Goal: Information Seeking & Learning: Learn about a topic

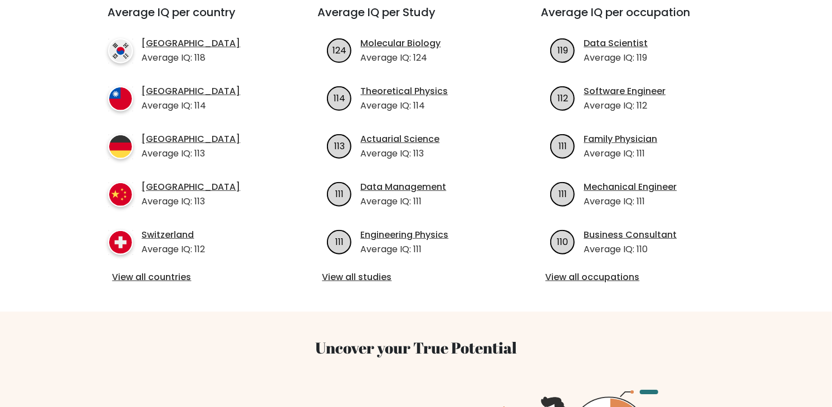
scroll to position [446, 0]
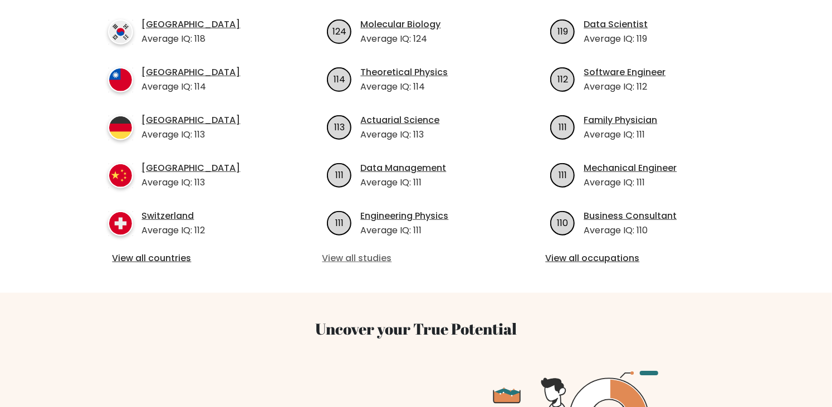
click at [349, 252] on link "View all studies" at bounding box center [417, 258] width 188 height 13
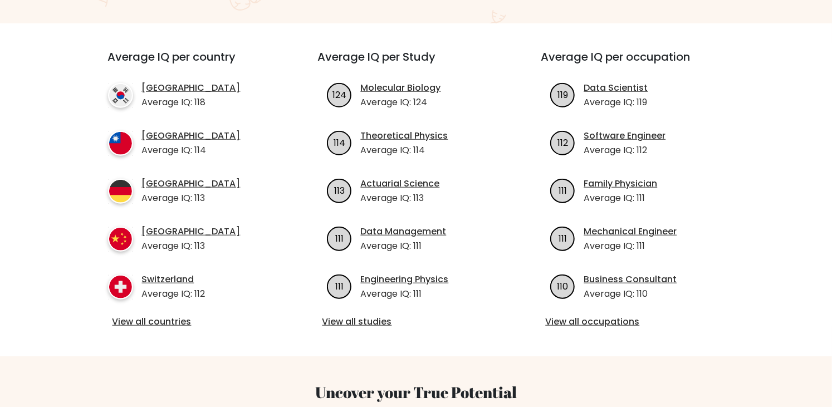
scroll to position [334, 0]
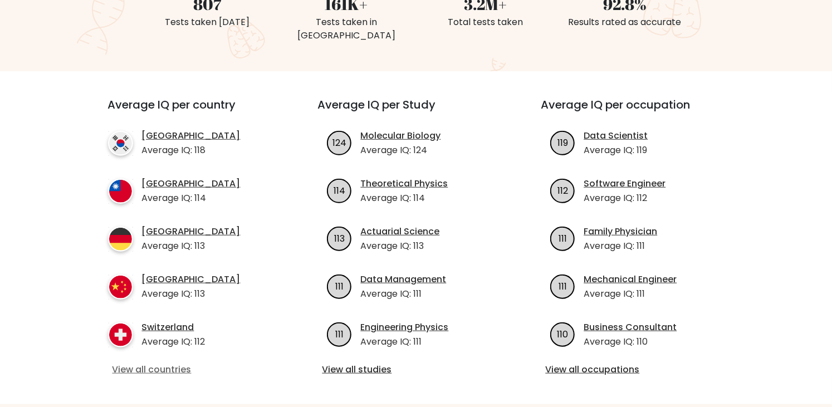
click at [160, 363] on link "View all countries" at bounding box center [193, 369] width 161 height 13
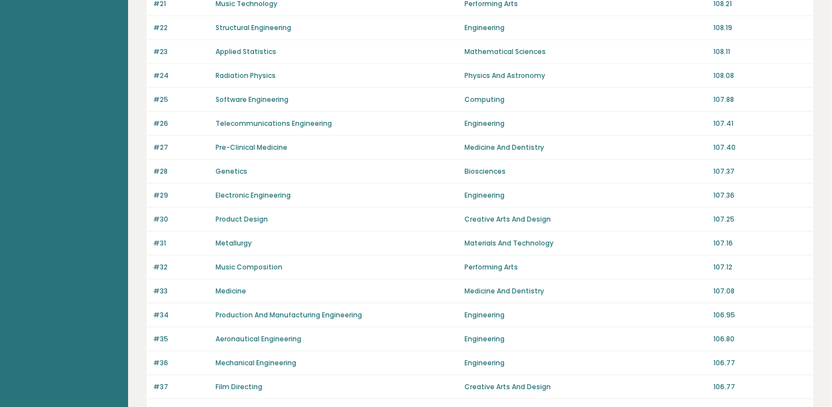
scroll to position [557, 0]
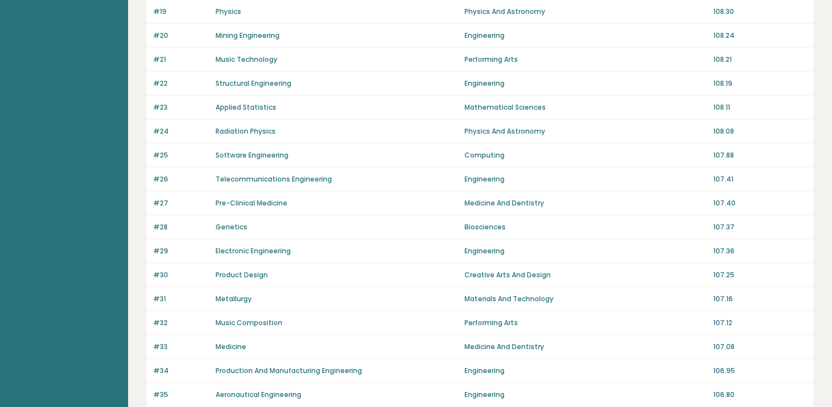
click at [231, 246] on link "Electronic Engineering" at bounding box center [253, 250] width 75 height 9
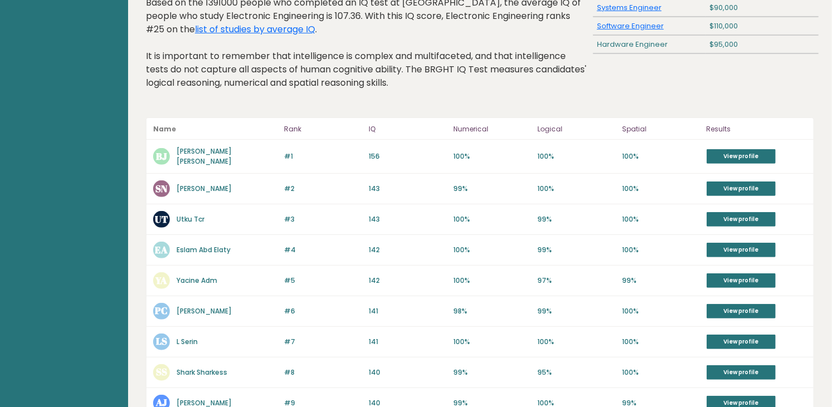
scroll to position [56, 0]
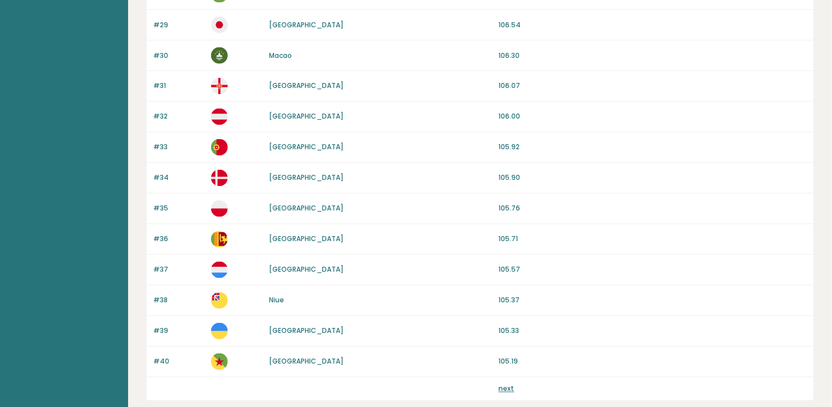
scroll to position [1034, 0]
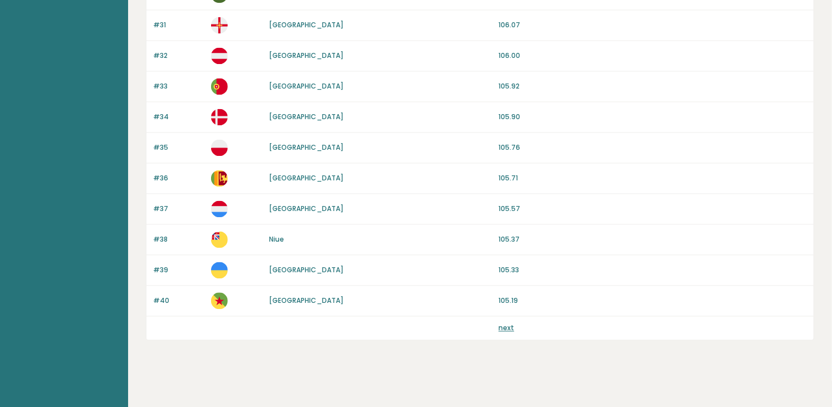
click at [505, 324] on link "next" at bounding box center [507, 328] width 16 height 9
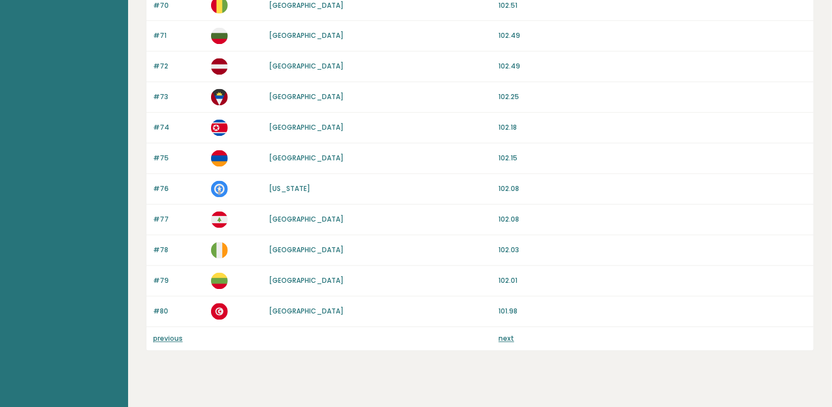
scroll to position [1034, 0]
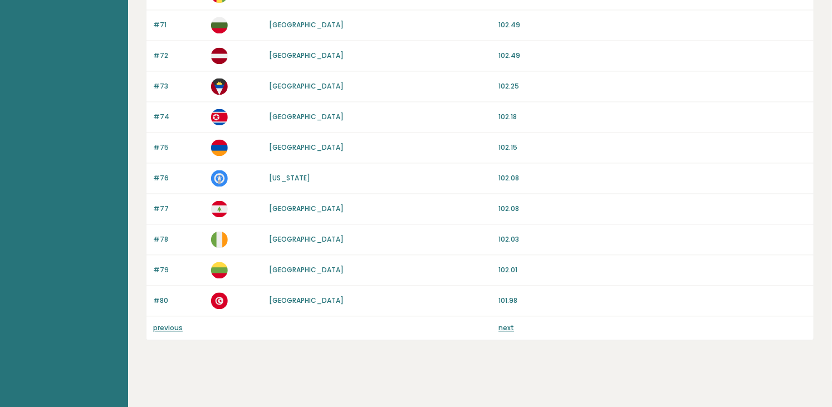
click at [502, 324] on link "next" at bounding box center [507, 328] width 16 height 9
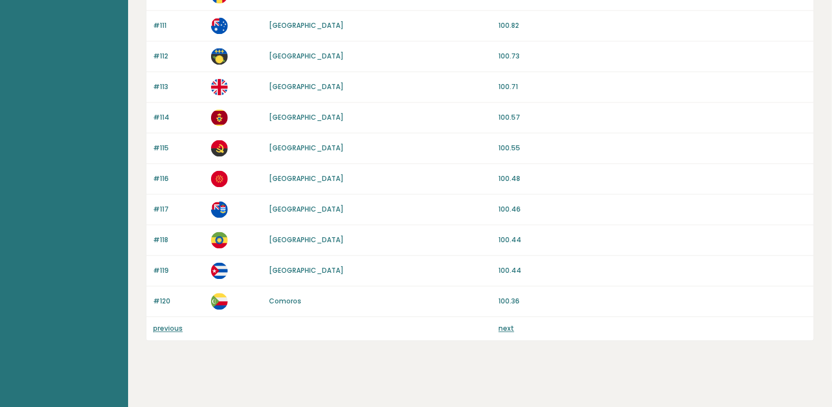
scroll to position [1034, 0]
click at [505, 325] on link "next" at bounding box center [507, 328] width 16 height 9
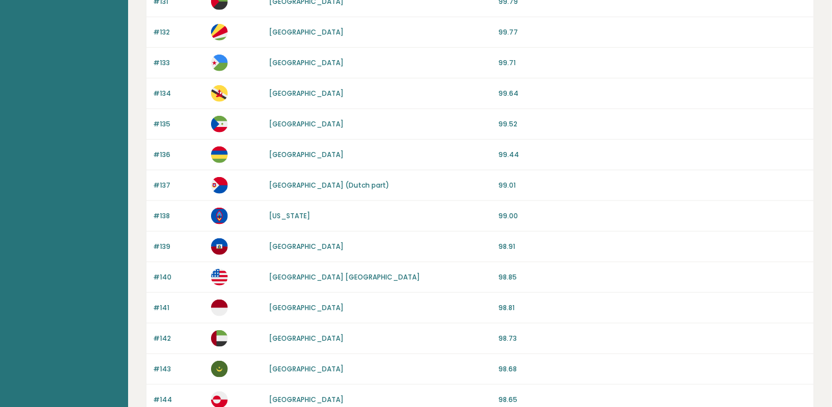
scroll to position [501, 0]
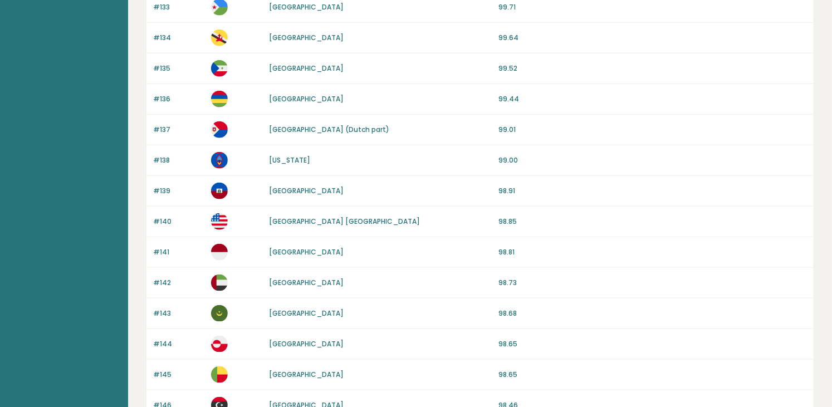
click at [277, 248] on link "[GEOGRAPHIC_DATA]" at bounding box center [307, 251] width 75 height 9
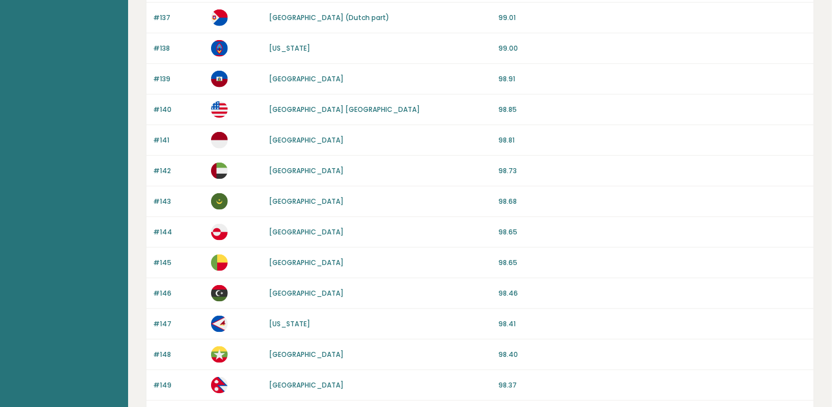
scroll to position [613, 0]
click at [287, 137] on link "Indonesia" at bounding box center [307, 140] width 75 height 9
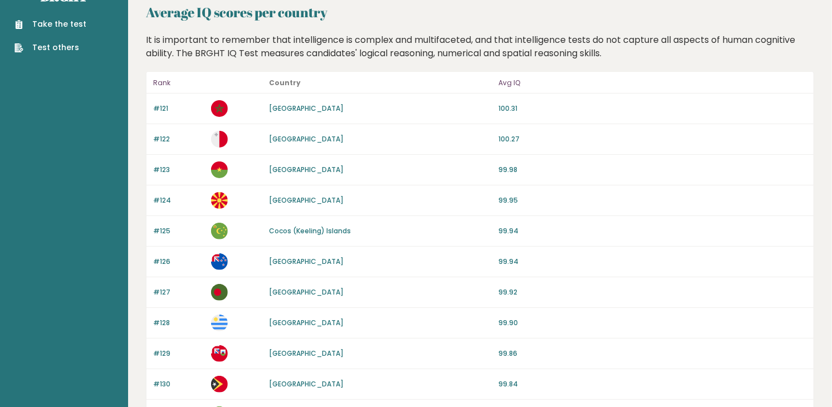
scroll to position [0, 0]
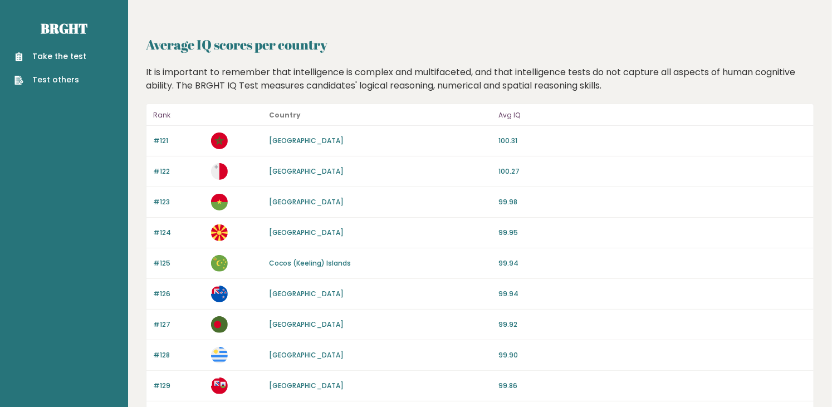
click at [53, 53] on link "Take the test" at bounding box center [50, 57] width 72 height 12
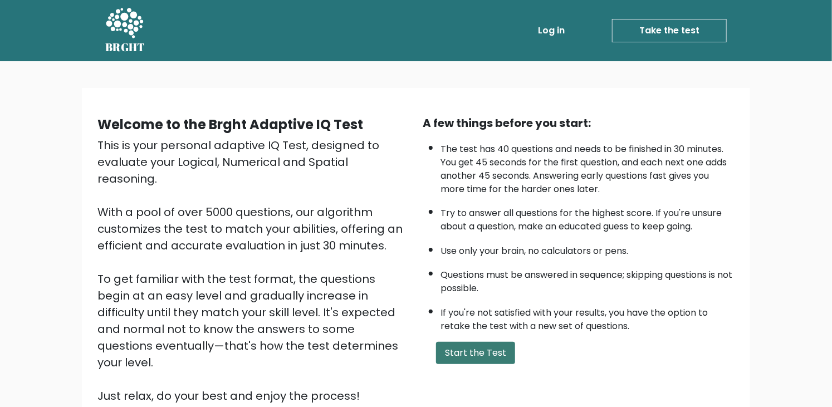
click at [467, 350] on button "Start the Test" at bounding box center [475, 353] width 79 height 22
click at [171, 149] on div "This is your personal adaptive IQ Test, designed to evaluate your Logical, Nume…" at bounding box center [253, 270] width 312 height 267
click at [482, 352] on button "Start the Test" at bounding box center [475, 353] width 79 height 22
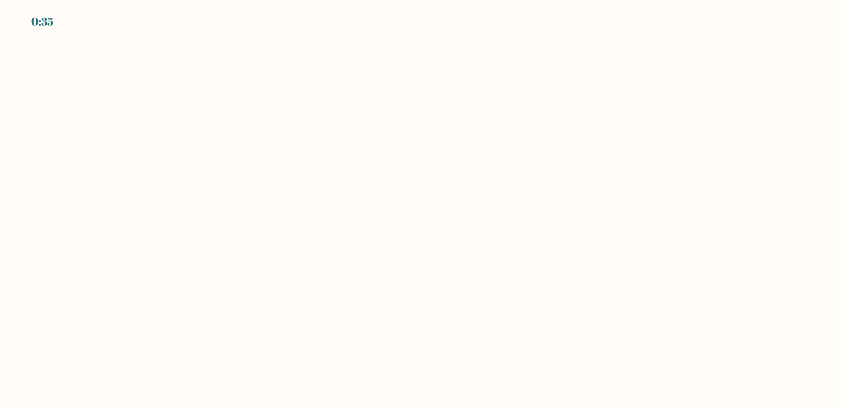
click at [515, 247] on body "0:35" at bounding box center [420, 203] width 841 height 407
